Goal: Task Accomplishment & Management: Use online tool/utility

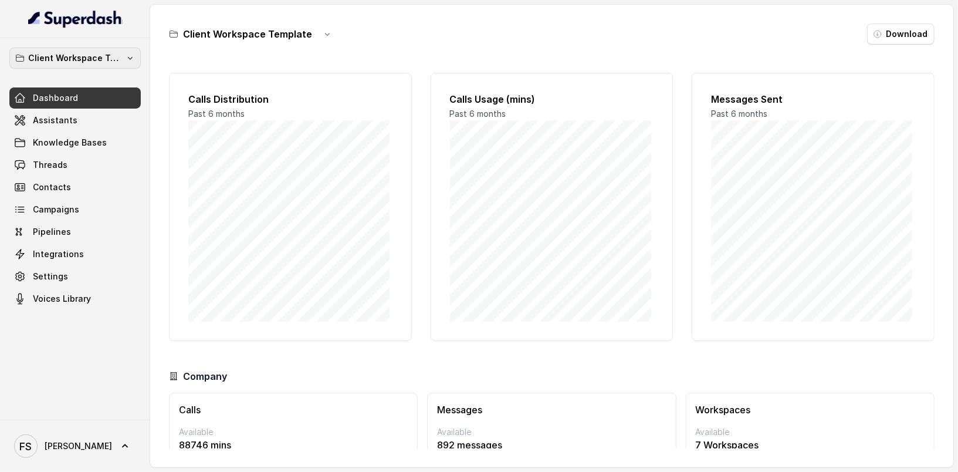
click at [103, 61] on p "Client Workspace Template" at bounding box center [75, 58] width 94 height 14
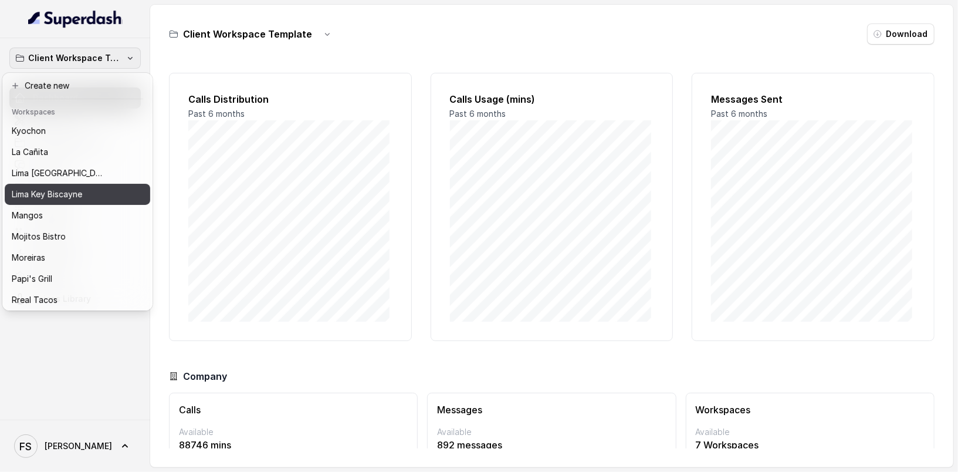
scroll to position [129, 0]
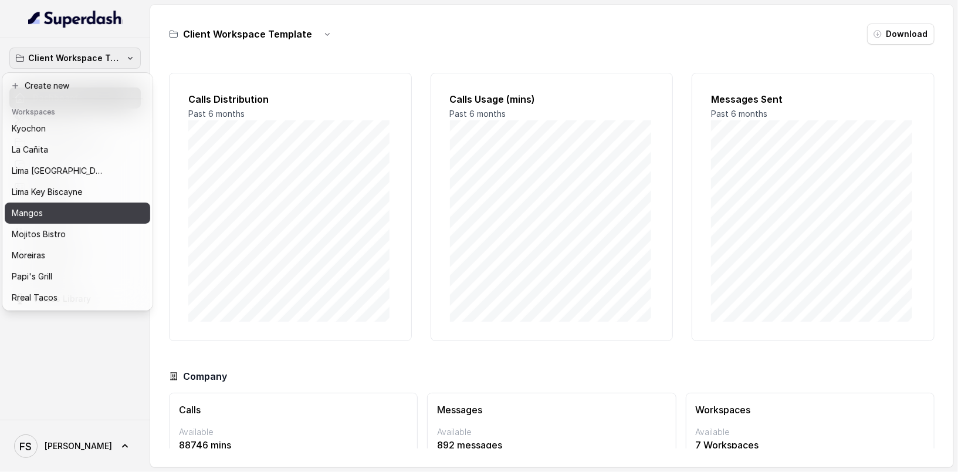
click at [103, 221] on button "Mangos" at bounding box center [78, 212] width 146 height 21
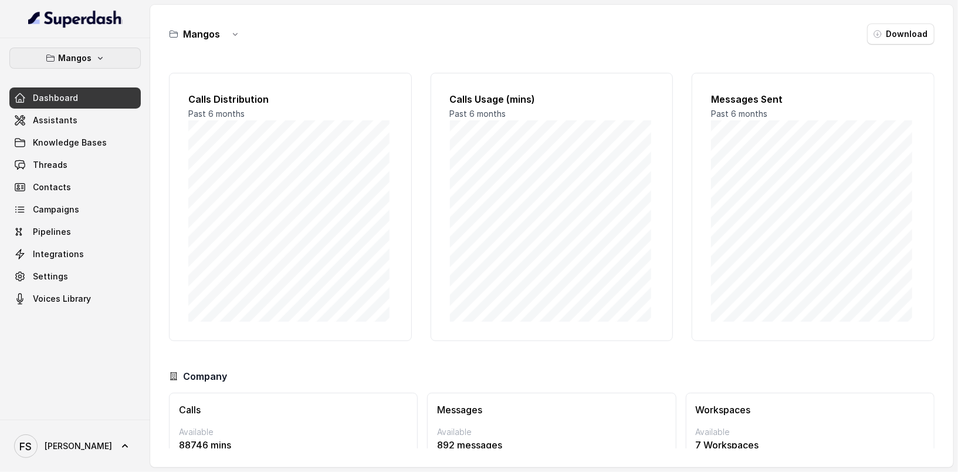
click at [90, 52] on p "Mangos" at bounding box center [75, 58] width 33 height 14
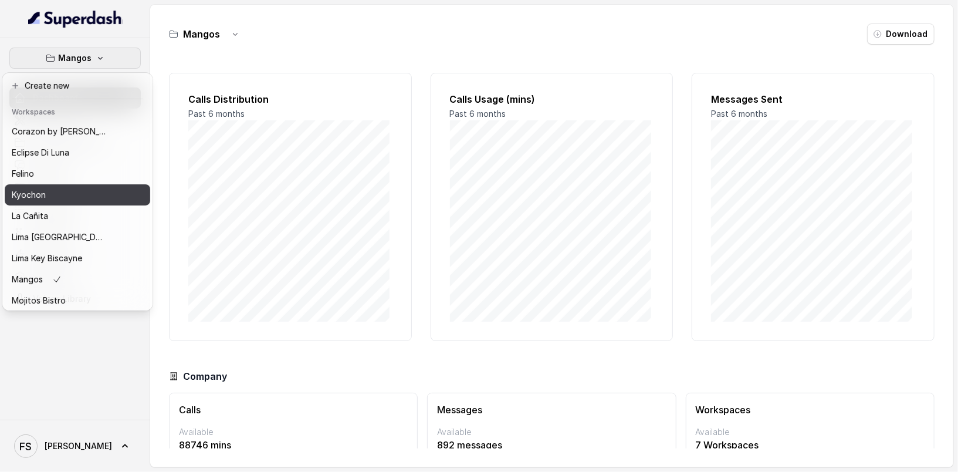
scroll to position [62, 0]
click at [99, 64] on button "Mangos" at bounding box center [74, 58] width 131 height 21
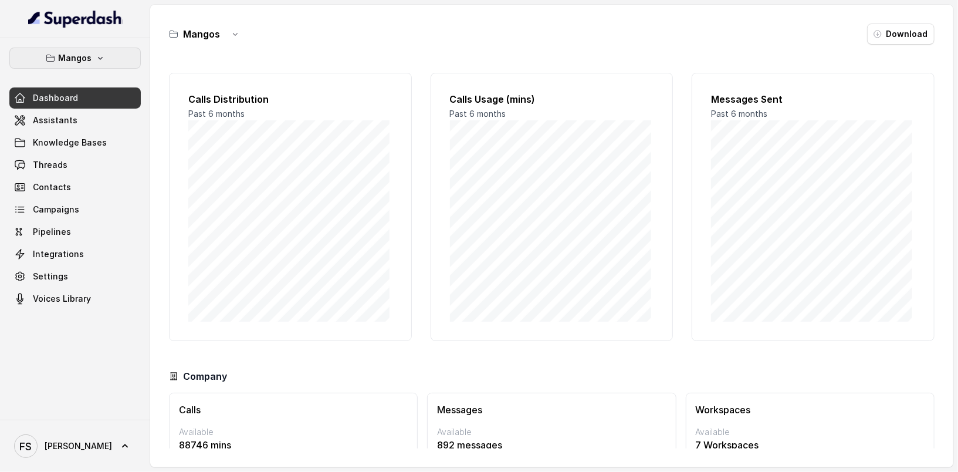
click at [97, 63] on button "Mangos" at bounding box center [74, 58] width 131 height 21
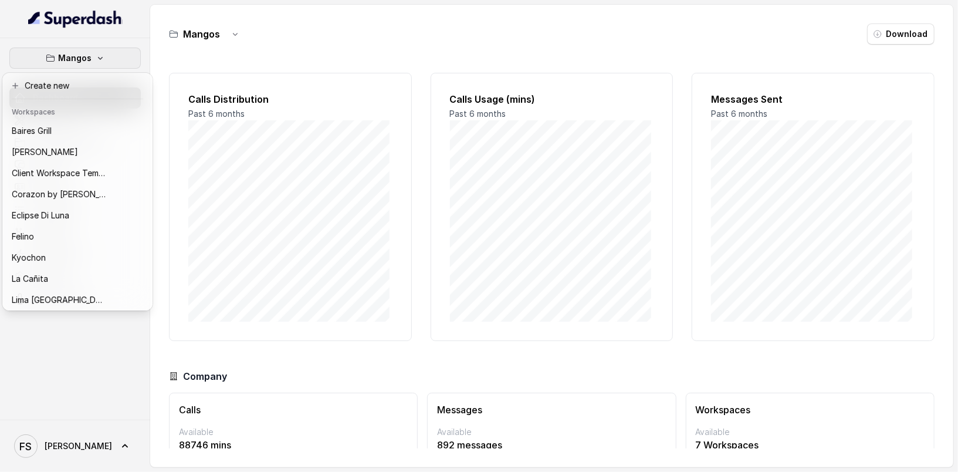
click at [102, 60] on icon "button" at bounding box center [100, 57] width 9 height 9
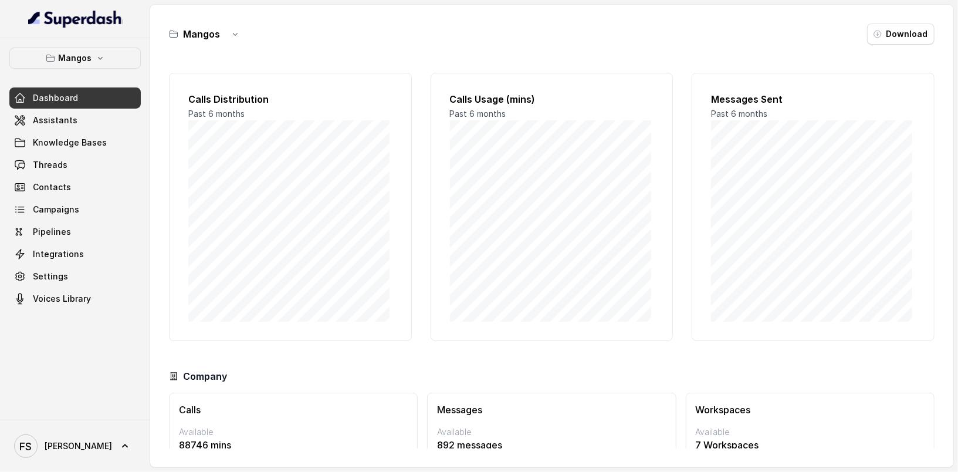
click at [396, 46] on div "Mangos Download Calls Distribution Past 6 months Calls Usage (mins) Past 6 mont…" at bounding box center [551, 236] width 803 height 462
click at [461, 49] on div "Mangos Download Calls Distribution Past 6 months Calls Usage (mins) Past 6 mont…" at bounding box center [551, 236] width 803 height 462
click at [232, 39] on button "button" at bounding box center [235, 33] width 21 height 21
click at [294, 12] on div "Mangos Download Calls Distribution Past 6 months Calls Usage (mins) Past 6 mont…" at bounding box center [551, 236] width 803 height 462
click at [103, 56] on icon "button" at bounding box center [100, 57] width 9 height 9
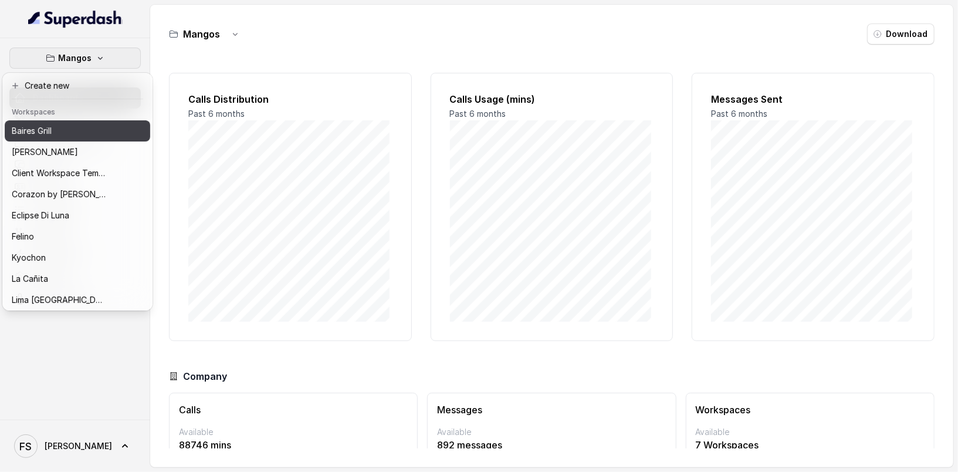
click at [94, 124] on div "Baires Grill" at bounding box center [59, 131] width 94 height 14
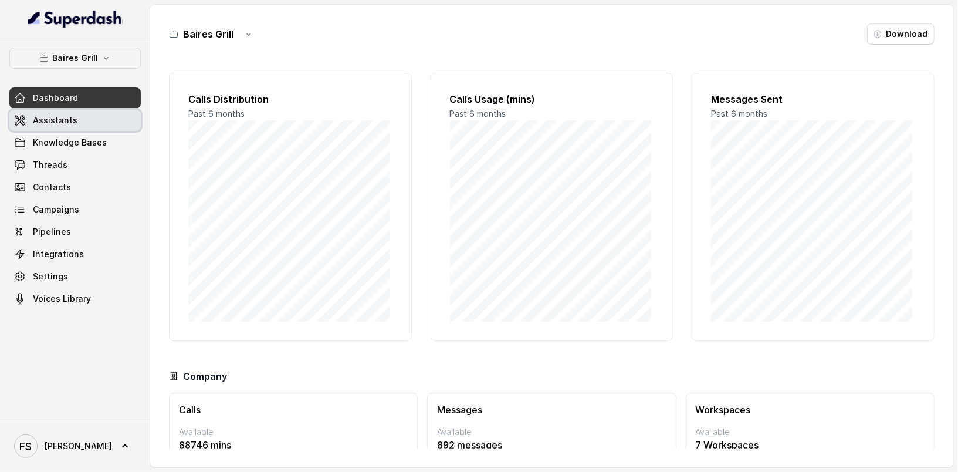
click at [119, 114] on link "Assistants" at bounding box center [74, 120] width 131 height 21
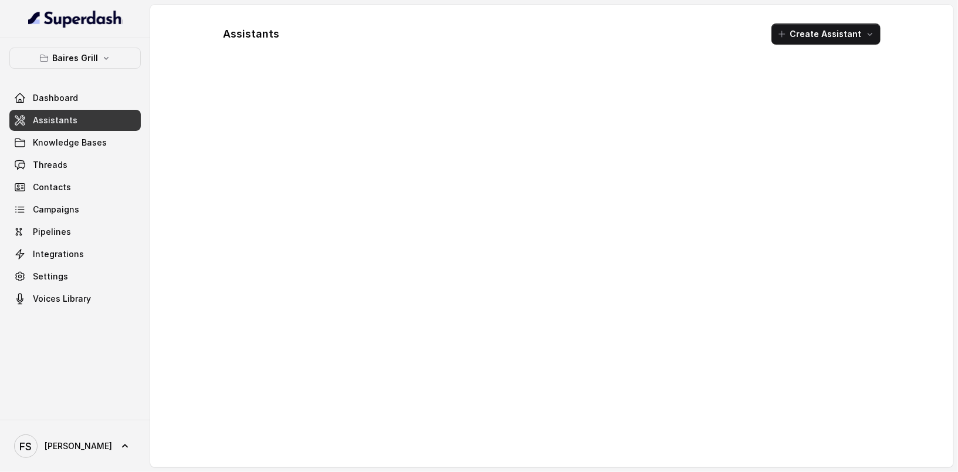
click at [417, 49] on div "Assistants Create Assistant" at bounding box center [552, 34] width 676 height 40
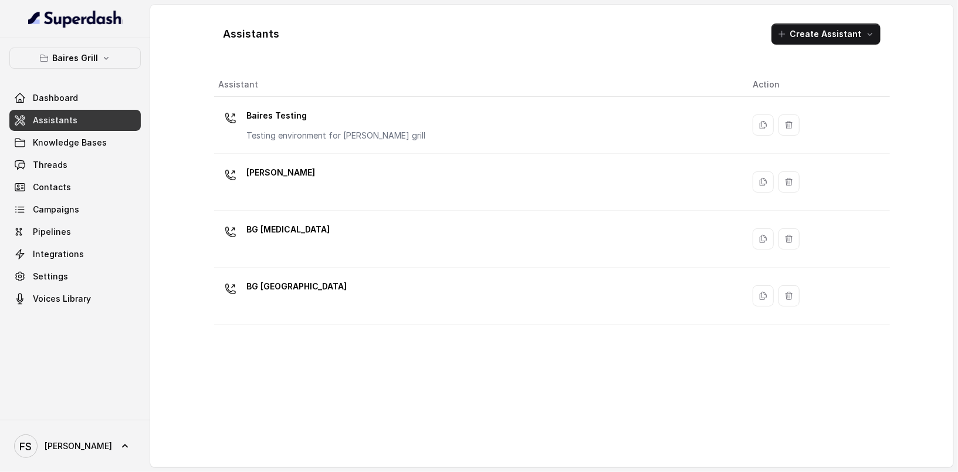
click at [440, 23] on div "Assistants Create Assistant" at bounding box center [552, 34] width 676 height 40
drag, startPoint x: 436, startPoint y: 37, endPoint x: 238, endPoint y: 26, distance: 198.6
click at [238, 26] on div "Assistants Create Assistant" at bounding box center [552, 34] width 676 height 40
click at [225, 43] on h1 "Assistants" at bounding box center [252, 34] width 56 height 19
click at [224, 43] on h1 "Assistants" at bounding box center [252, 34] width 56 height 19
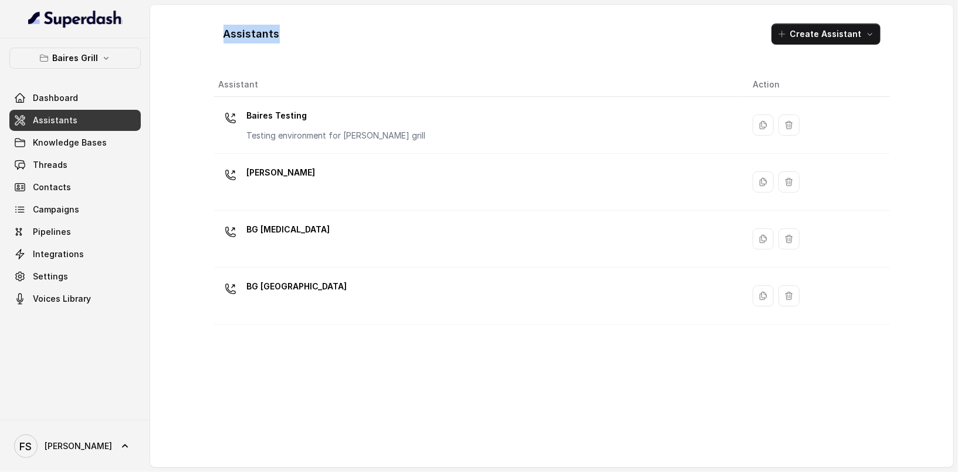
click at [329, 45] on div "Assistants Create Assistant" at bounding box center [552, 34] width 676 height 40
click at [255, 32] on h1 "Assistants" at bounding box center [252, 34] width 56 height 19
click at [226, 80] on th "Assistant" at bounding box center [479, 85] width 530 height 24
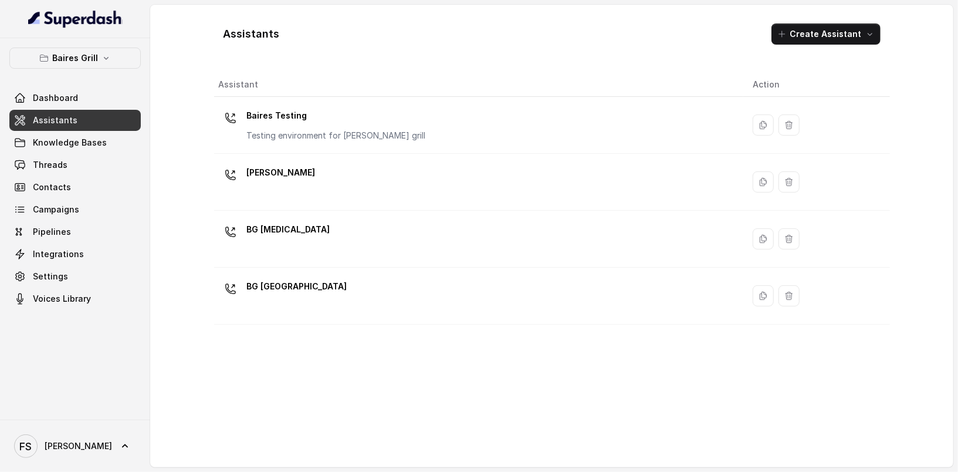
click at [241, 32] on h1 "Assistants" at bounding box center [252, 34] width 56 height 19
click at [208, 62] on div "Assistants Create Assistant Assistant Action [PERSON_NAME] Testing Testing envi…" at bounding box center [552, 236] width 751 height 462
click at [259, 29] on h1 "Assistants" at bounding box center [252, 34] width 56 height 19
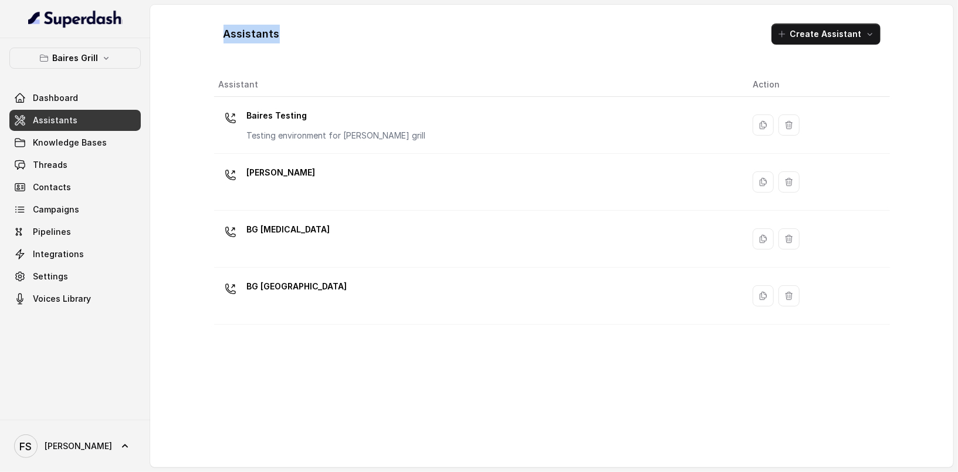
click at [257, 37] on h1 "Assistants" at bounding box center [252, 34] width 56 height 19
click at [358, 35] on div "Assistants Create Assistant" at bounding box center [552, 34] width 676 height 40
click at [241, 34] on h1 "Assistants" at bounding box center [252, 34] width 56 height 19
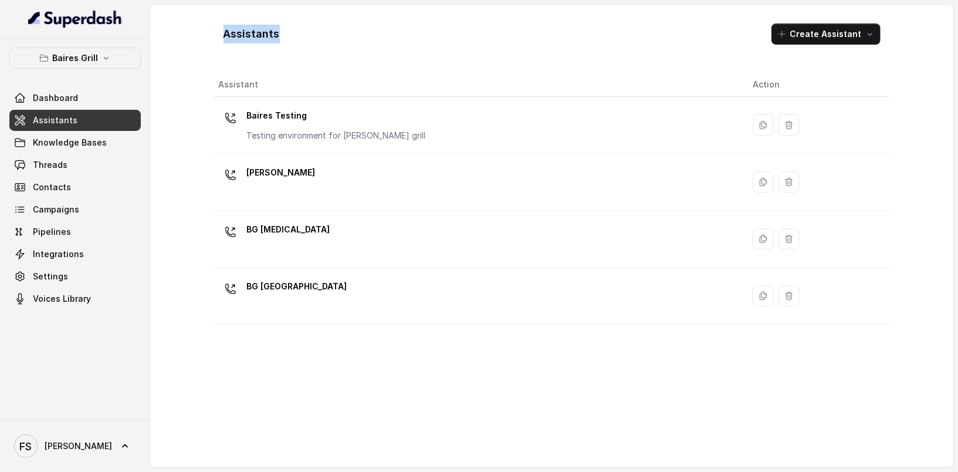
click at [377, 30] on div "Assistants Create Assistant" at bounding box center [552, 34] width 676 height 40
click at [194, 228] on div "Assistants Create Assistant Assistant Action [PERSON_NAME] Testing Testing envi…" at bounding box center [552, 236] width 751 height 462
